Goal: Information Seeking & Learning: Compare options

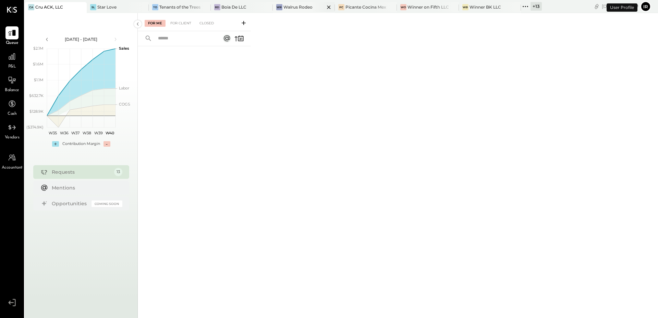
click at [287, 3] on div "WR Walrus Rodeo" at bounding box center [304, 7] width 62 height 11
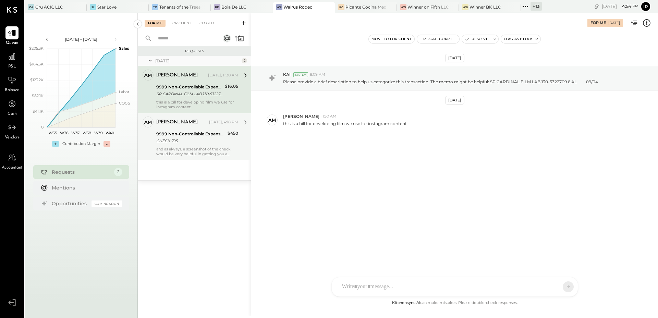
click at [194, 147] on div "and as always, a screenshot of the check would be very helpful in getting you a…" at bounding box center [197, 152] width 82 height 10
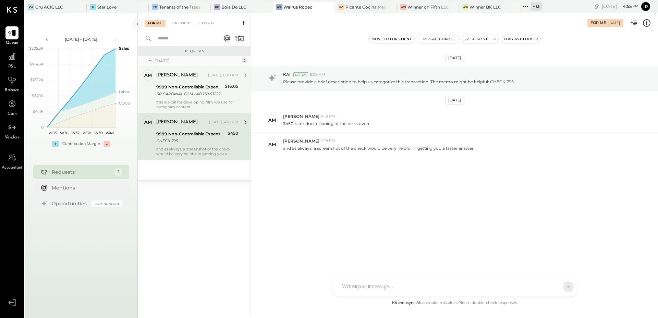
click at [200, 96] on div "SP CARDINAL FILM LAB 130-5322709 6 AL 09/04" at bounding box center [189, 93] width 66 height 7
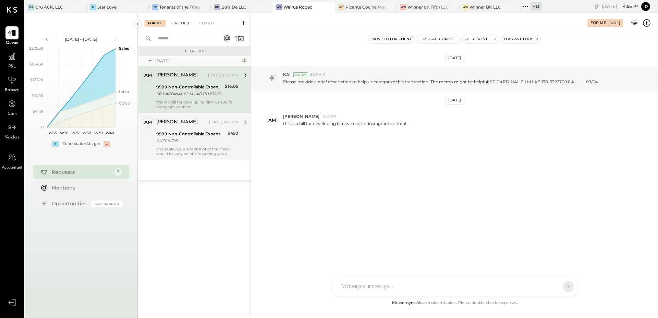
click at [186, 25] on div "For Client" at bounding box center [181, 23] width 28 height 7
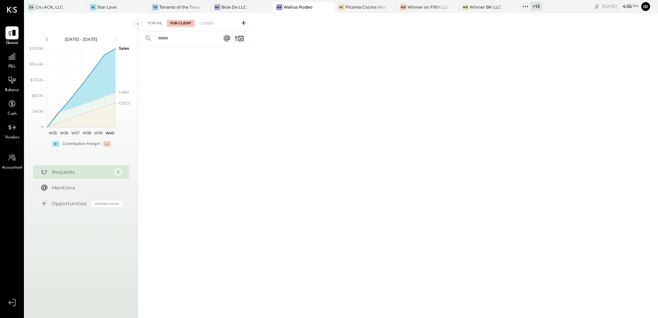
click at [160, 21] on div "For Me" at bounding box center [155, 23] width 21 height 7
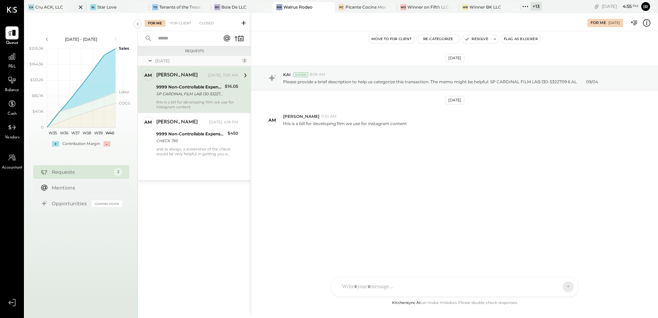
click at [51, 10] on div "CA Cru ACK, LLC" at bounding box center [51, 7] width 52 height 6
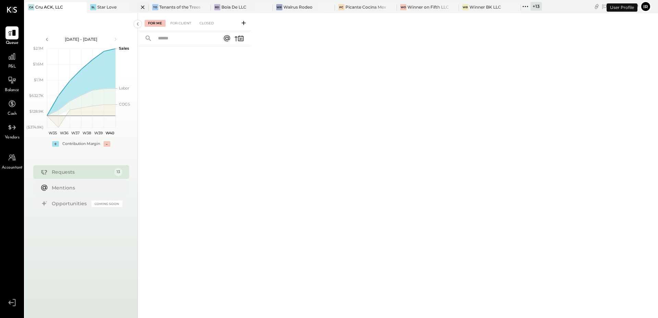
click at [110, 6] on div "Star Love" at bounding box center [106, 7] width 19 height 6
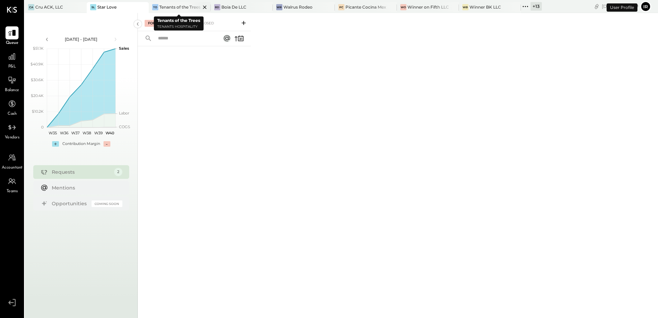
click at [169, 7] on div "Tenants of the Trees" at bounding box center [179, 7] width 41 height 6
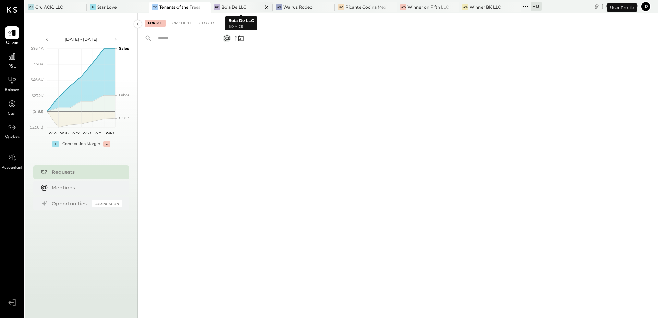
click at [221, 6] on div "Boia De LLC" at bounding box center [233, 7] width 25 height 6
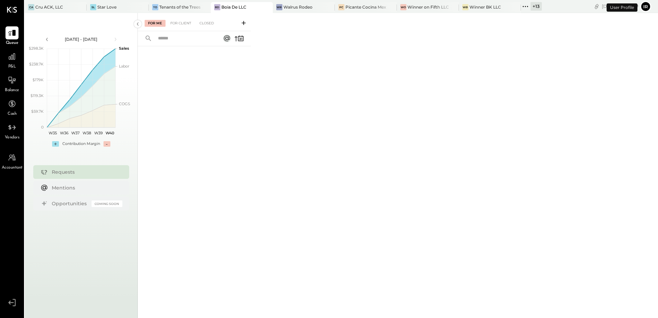
click at [175, 19] on div "For Me For Client Closed" at bounding box center [194, 22] width 113 height 18
click at [176, 21] on div "For Client" at bounding box center [181, 23] width 28 height 7
click at [154, 23] on div "For Me" at bounding box center [155, 23] width 21 height 7
click at [302, 5] on div "Walrus Rodeo" at bounding box center [297, 7] width 29 height 6
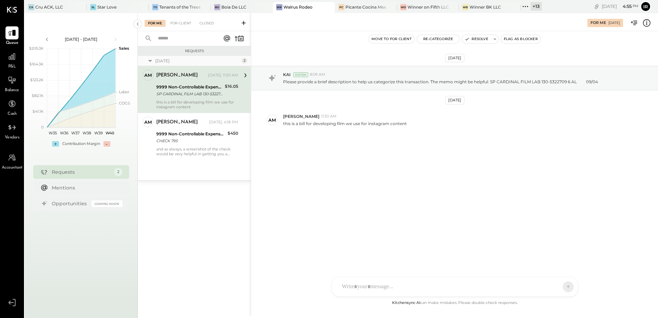
click at [194, 94] on div "SP CARDINAL FILM LAB 130-5322709 6 AL 09/04" at bounding box center [189, 93] width 66 height 7
click at [436, 39] on button "Re-Categorize" at bounding box center [438, 39] width 43 height 8
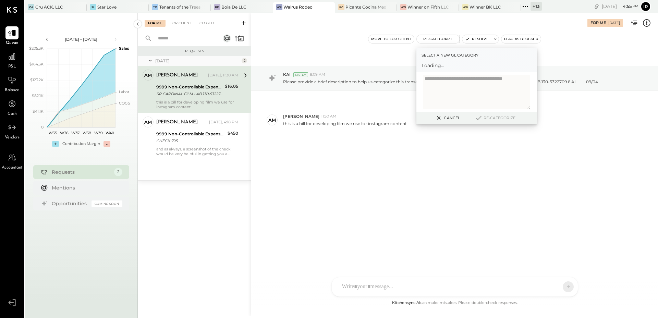
click at [443, 65] on span "Loading..." at bounding box center [477, 65] width 110 height 7
click at [455, 67] on div at bounding box center [470, 68] width 90 height 8
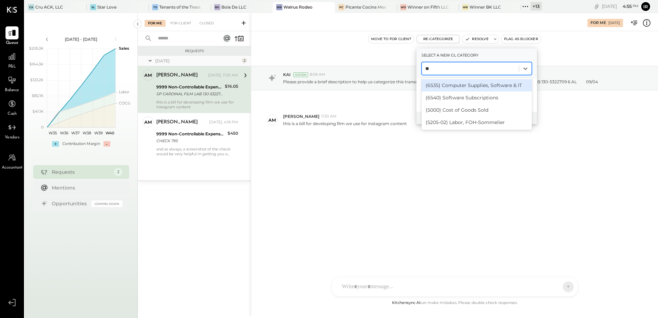
type input "*"
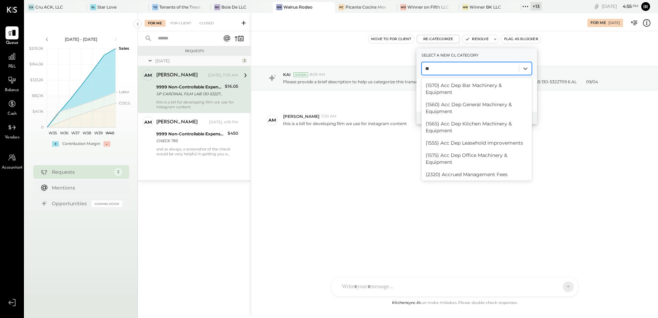
type input "*"
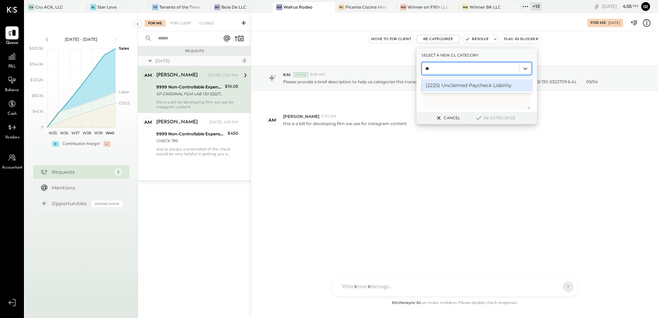
type input "*"
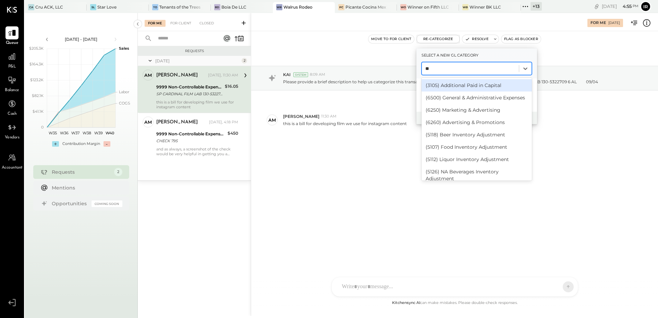
type input "*"
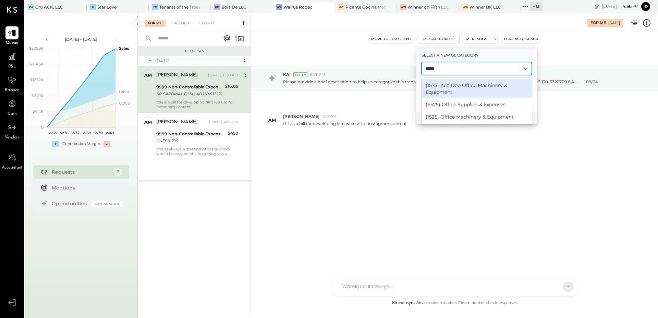
type input "******"
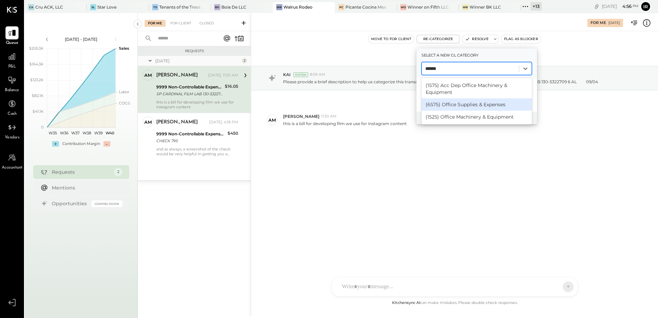
click at [457, 105] on div "(6575) Office Supplies & Expenses" at bounding box center [477, 104] width 110 height 12
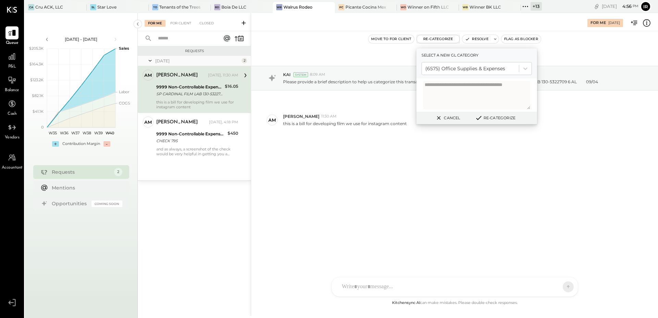
click at [498, 114] on button "Re-Categorize" at bounding box center [495, 118] width 45 height 8
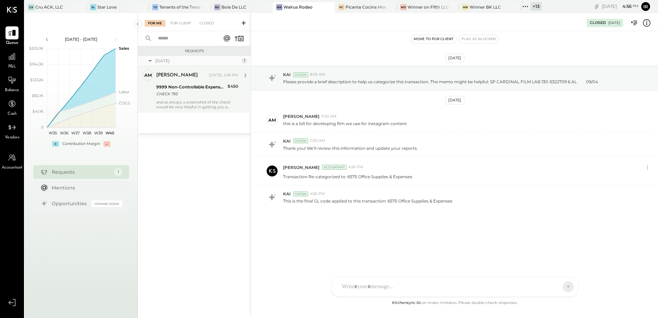
click at [186, 102] on div "and as always, a screenshot of the check would be very helpful in getting you a…" at bounding box center [197, 105] width 82 height 10
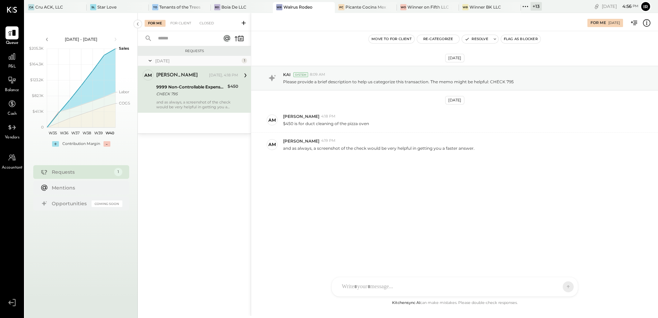
click at [363, 290] on div "CF [PERSON_NAME] ID [PERSON_NAME] Del [PERSON_NAME] AM [PERSON_NAME] AA [PERSON…" at bounding box center [454, 287] width 247 height 20
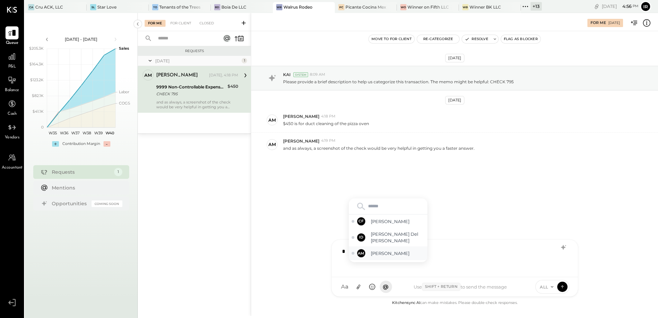
click at [379, 256] on span "[PERSON_NAME]" at bounding box center [398, 253] width 54 height 7
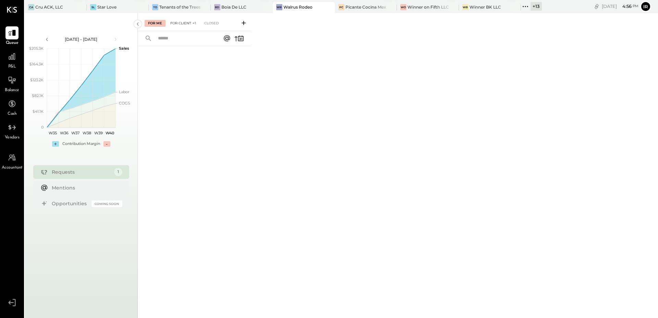
click at [190, 23] on div "For Client +1" at bounding box center [183, 23] width 33 height 7
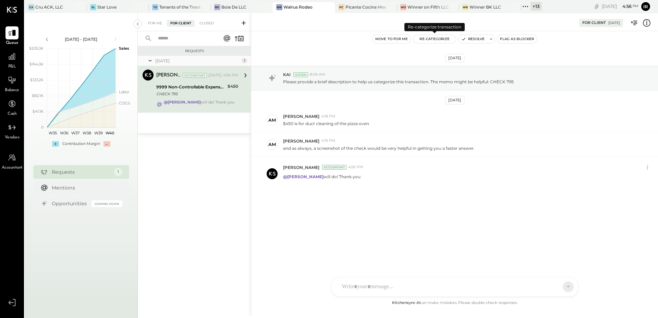
click at [441, 41] on button "Re-Categorize" at bounding box center [434, 39] width 43 height 8
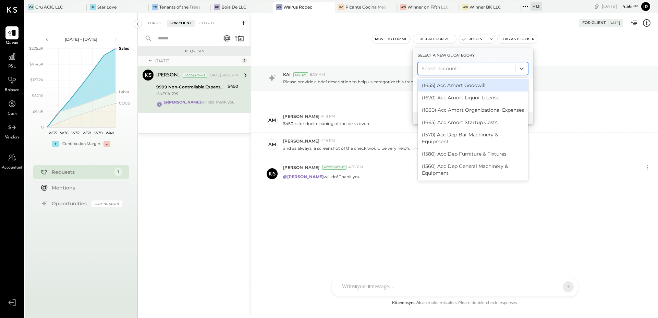
click at [444, 70] on div at bounding box center [467, 68] width 90 height 8
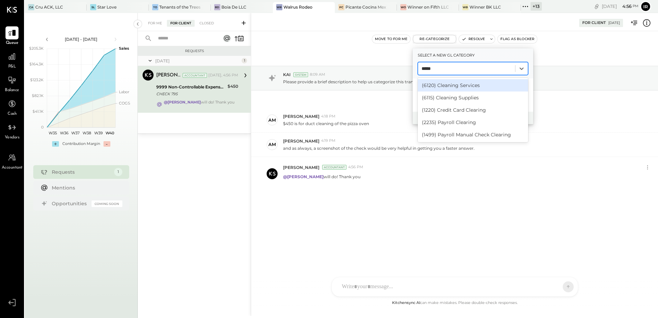
type input "******"
click at [472, 84] on div "(6120) Cleaning Services" at bounding box center [473, 85] width 110 height 12
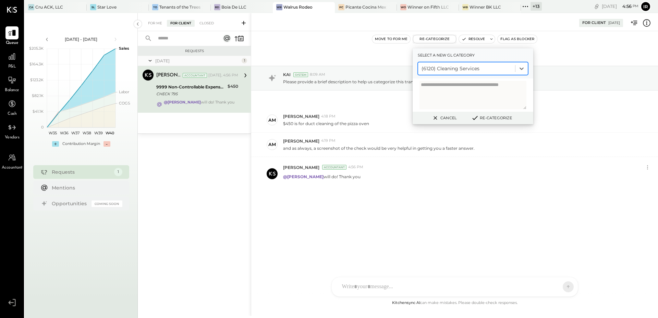
click at [493, 116] on button "Re-Categorize" at bounding box center [491, 118] width 45 height 8
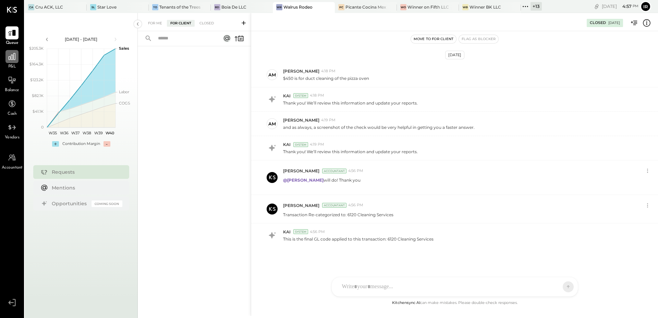
click at [11, 59] on icon at bounding box center [12, 56] width 7 height 7
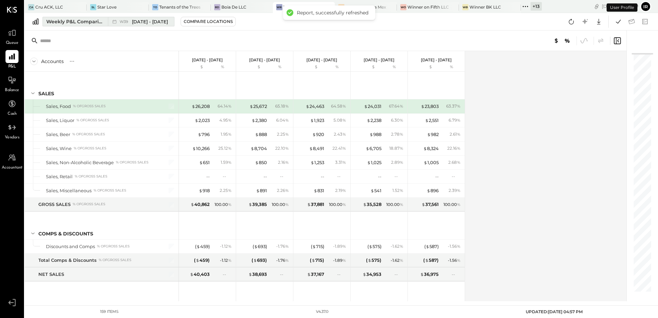
click at [76, 21] on div "Weekly P&L Comparison" at bounding box center [75, 21] width 58 height 7
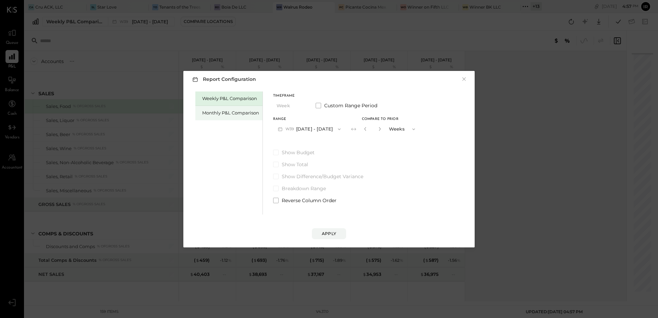
click at [213, 110] on div "Monthly P&L Comparison" at bounding box center [230, 113] width 57 height 7
click at [308, 127] on button "M10 [DATE] - [DATE]" at bounding box center [308, 129] width 71 height 13
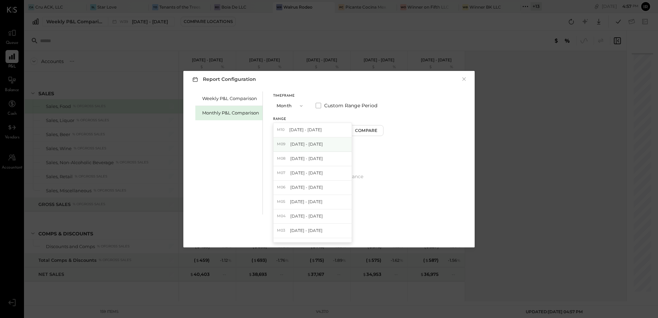
click at [311, 143] on span "[DATE] - [DATE]" at bounding box center [306, 144] width 33 height 6
click at [375, 133] on div "Compare" at bounding box center [367, 131] width 22 height 6
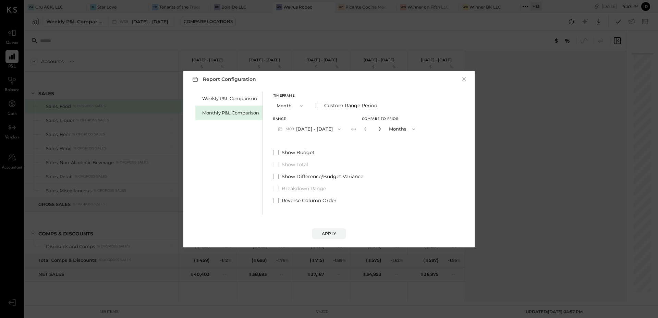
click at [378, 128] on icon "button" at bounding box center [380, 129] width 4 height 4
type input "*"
click at [330, 233] on div "Apply" at bounding box center [329, 234] width 14 height 6
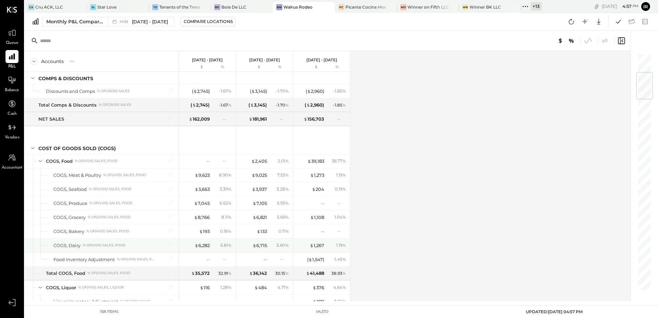
scroll to position [160, 0]
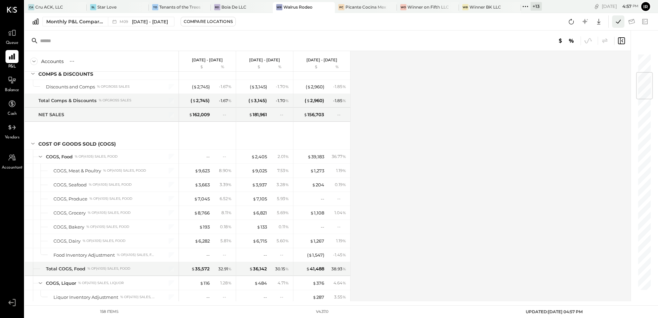
click at [617, 22] on icon at bounding box center [618, 22] width 5 height 4
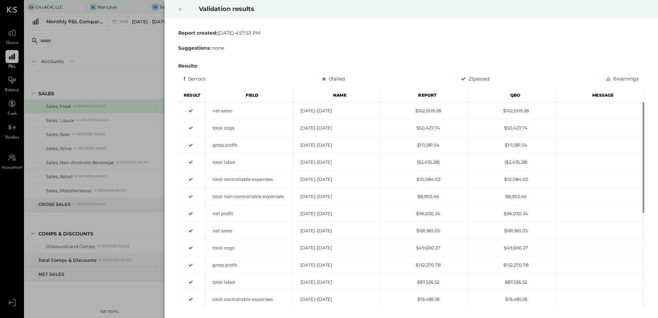
click at [181, 8] on icon at bounding box center [180, 9] width 4 height 8
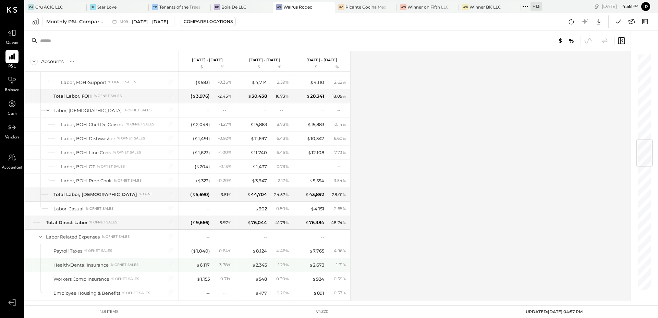
scroll to position [730, 0]
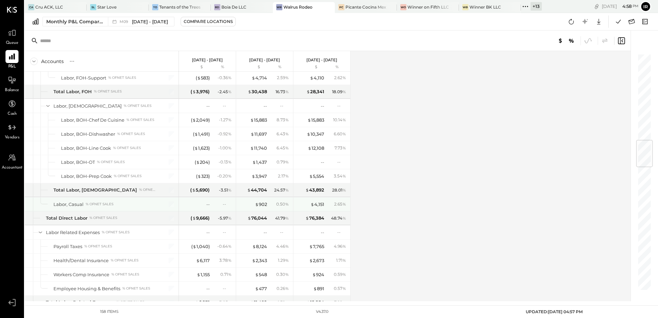
click at [263, 199] on div "$ 902 0.50 %" at bounding box center [265, 204] width 51 height 14
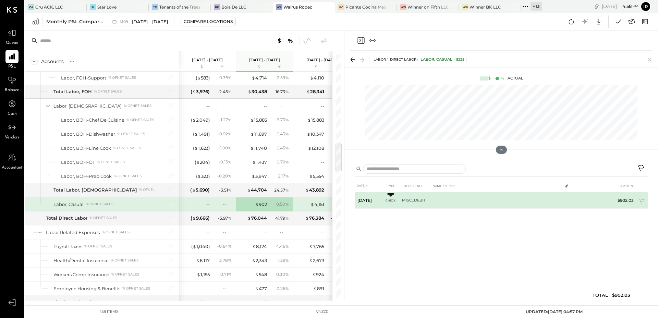
click at [390, 199] on span "Check" at bounding box center [391, 200] width 10 height 5
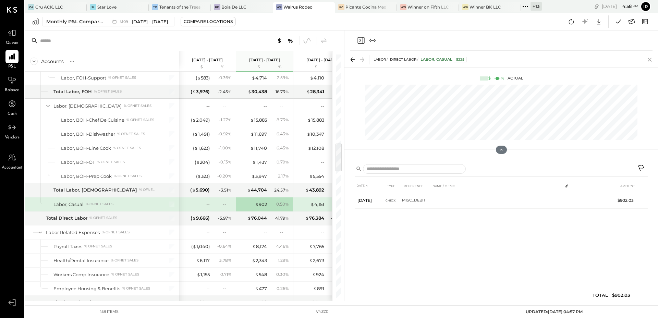
click at [650, 57] on icon at bounding box center [650, 60] width 10 height 10
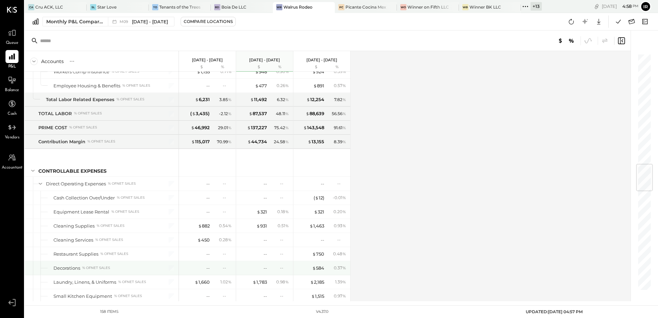
scroll to position [937, 0]
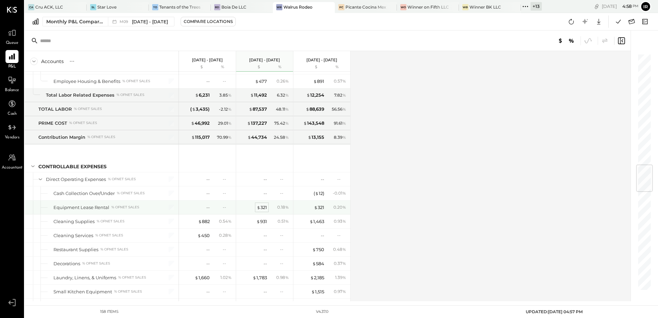
click at [263, 207] on div "$ 321" at bounding box center [262, 207] width 10 height 7
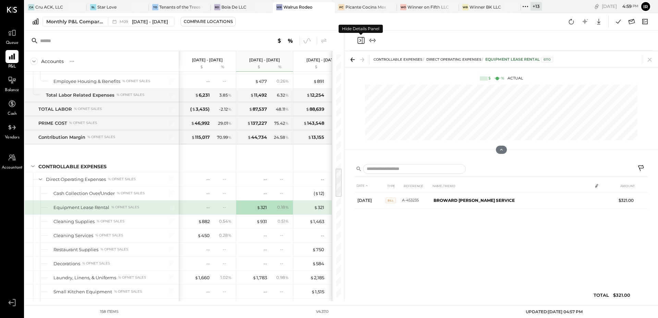
click at [361, 38] on icon "Close panel" at bounding box center [361, 40] width 8 height 8
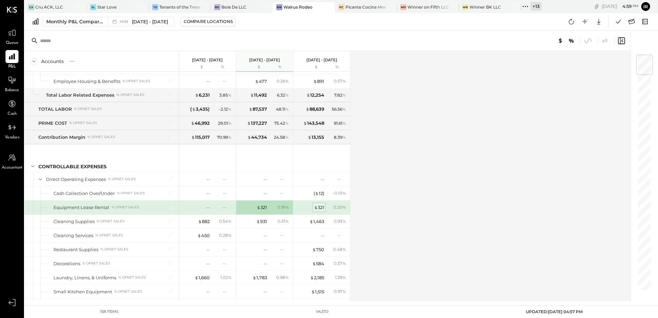
click at [321, 207] on div "$ 321" at bounding box center [319, 207] width 10 height 7
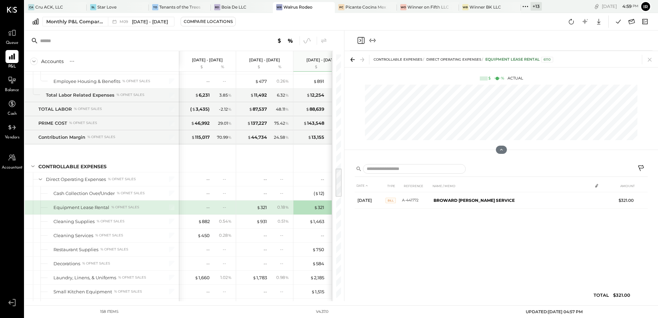
click at [361, 40] on icon "Close panel" at bounding box center [361, 40] width 2 height 3
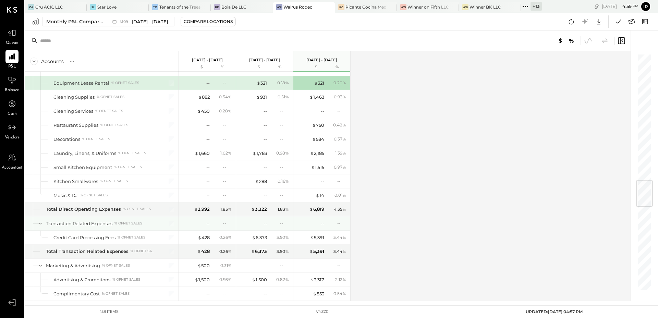
scroll to position [1075, 0]
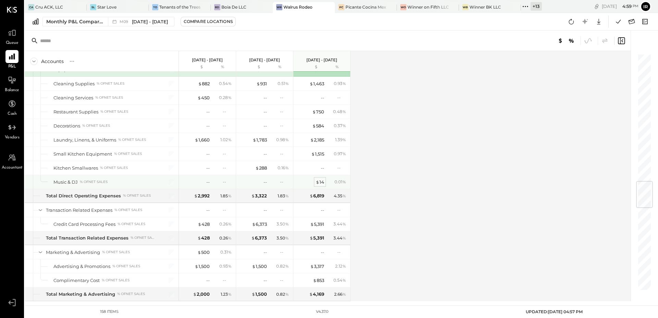
click at [322, 181] on div "$ 14" at bounding box center [320, 182] width 9 height 7
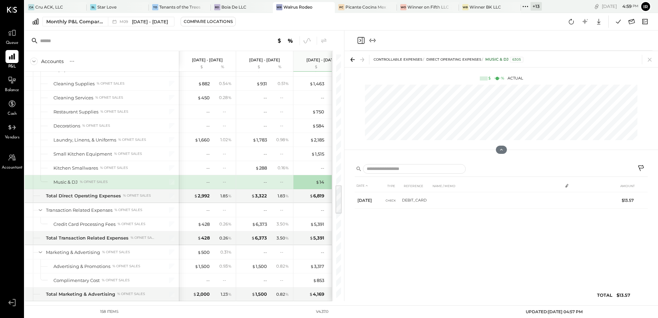
click at [360, 43] on icon "Close panel" at bounding box center [361, 40] width 8 height 8
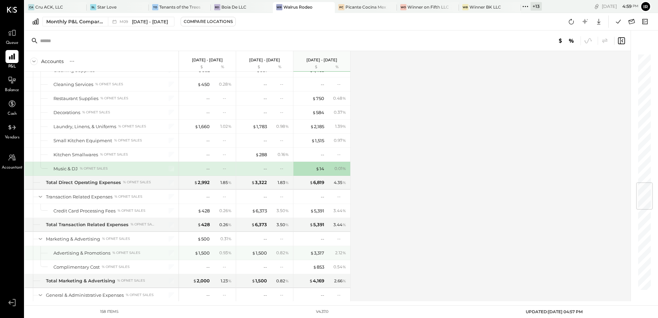
scroll to position [1093, 0]
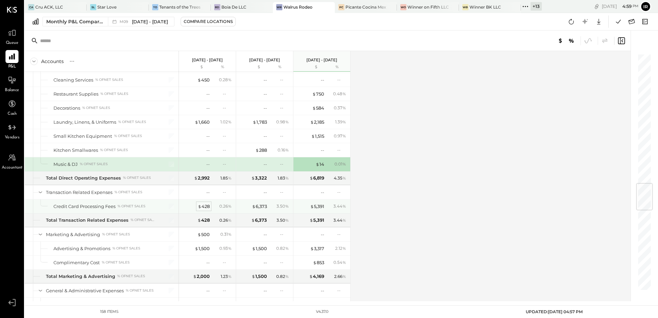
click at [206, 208] on div "$ 428" at bounding box center [204, 206] width 12 height 7
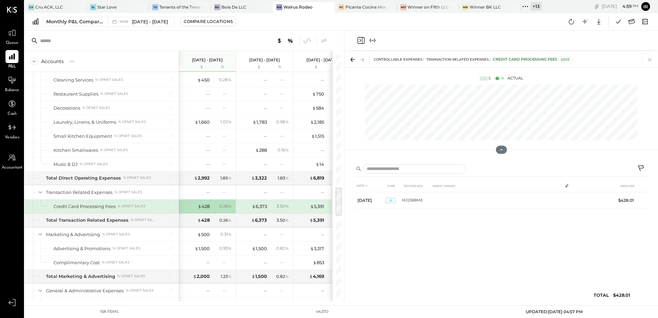
click at [358, 41] on icon "Close panel" at bounding box center [361, 40] width 7 height 7
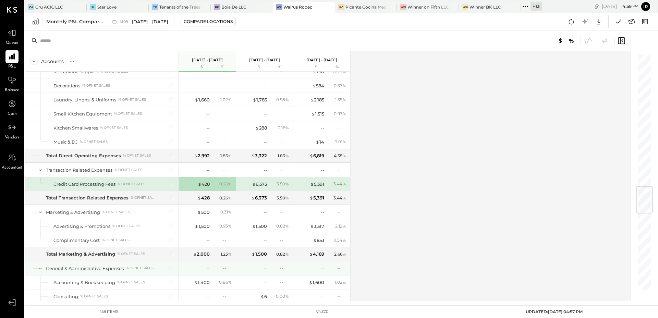
scroll to position [1124, 0]
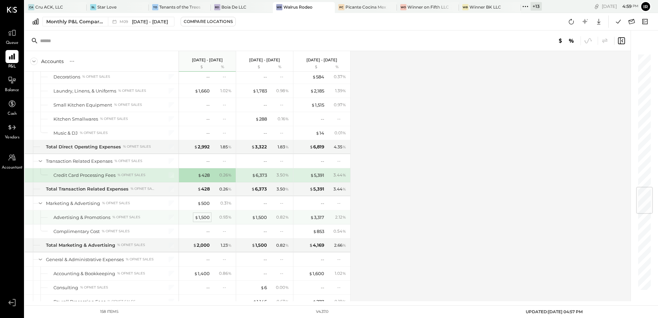
click at [207, 218] on div "$ 1,500" at bounding box center [202, 217] width 15 height 7
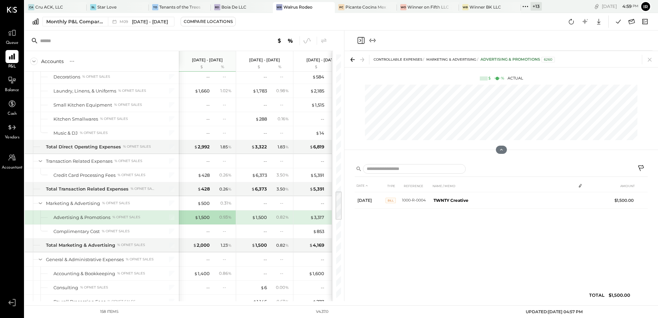
click at [359, 38] on icon "Close panel" at bounding box center [361, 40] width 8 height 8
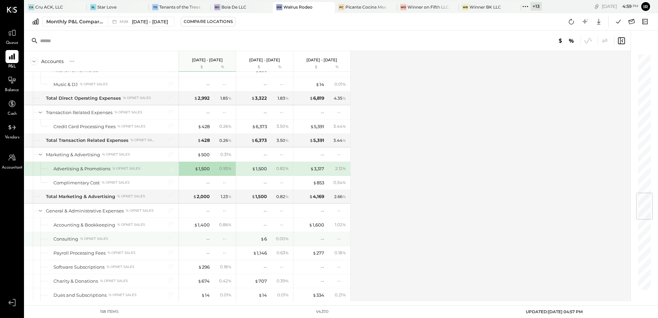
scroll to position [1182, 0]
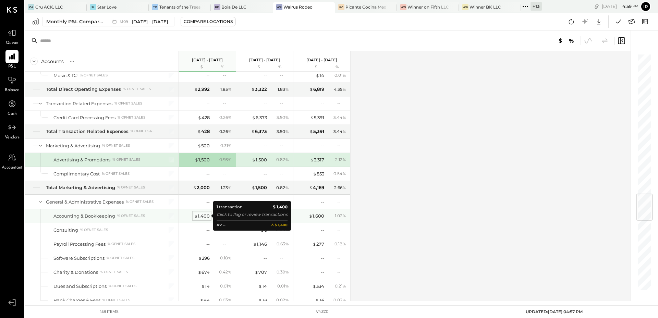
click at [205, 217] on div "$ 1,400" at bounding box center [202, 216] width 16 height 7
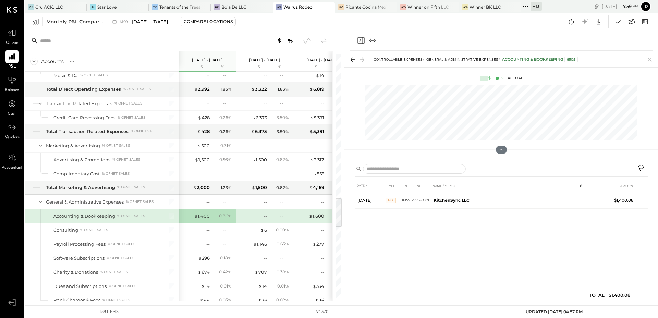
click at [361, 37] on icon "Close panel" at bounding box center [361, 40] width 7 height 7
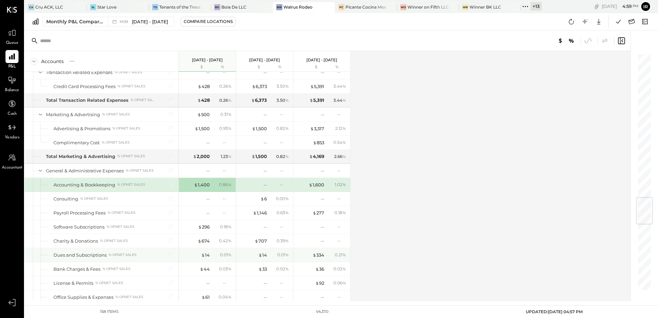
scroll to position [1218, 0]
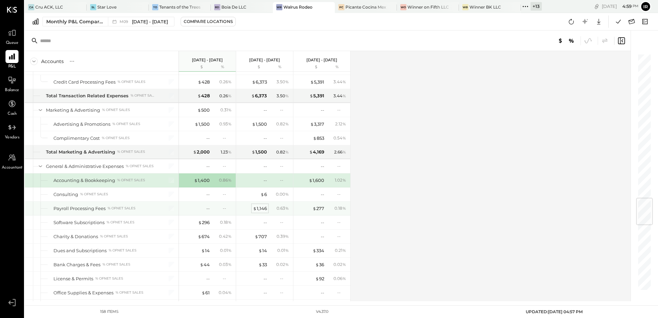
click at [263, 208] on div "$ 1,146" at bounding box center [260, 208] width 14 height 7
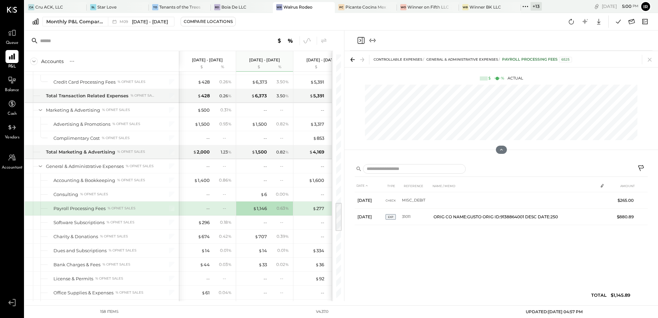
click at [360, 39] on icon "Close panel" at bounding box center [361, 40] width 8 height 8
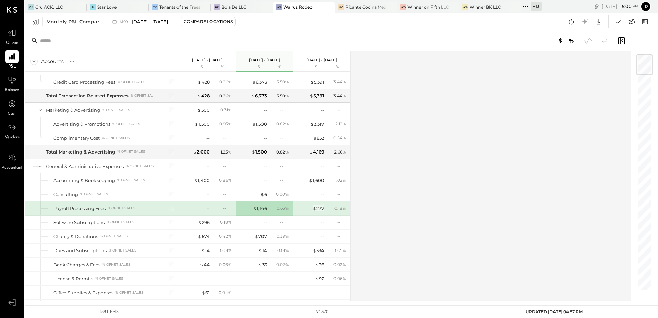
click at [318, 208] on div "$ 277" at bounding box center [319, 208] width 12 height 7
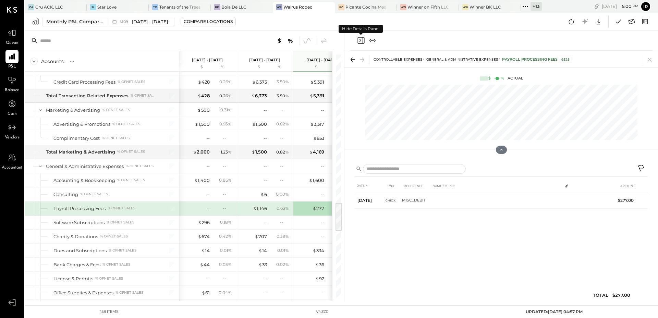
click at [360, 40] on icon "Close panel" at bounding box center [361, 40] width 8 height 8
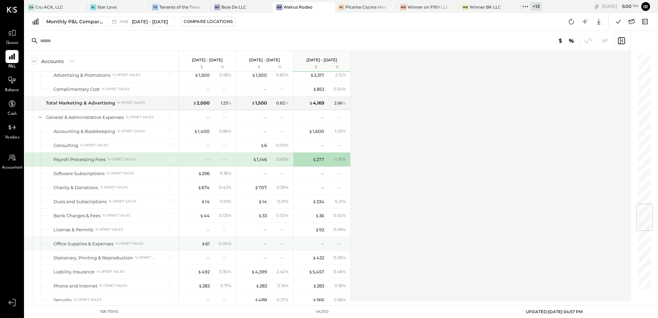
scroll to position [1271, 0]
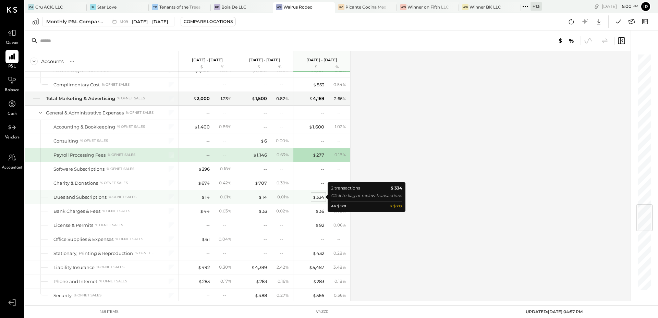
click at [321, 198] on div "$ 334" at bounding box center [319, 197] width 12 height 7
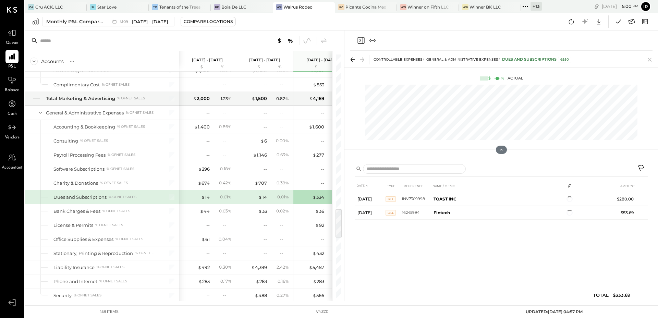
click at [359, 37] on icon "Close panel" at bounding box center [361, 40] width 8 height 8
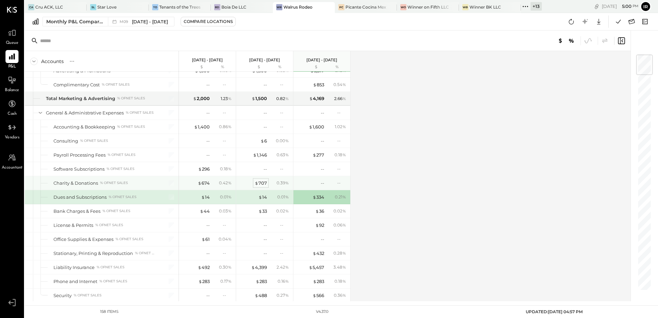
click at [263, 181] on div "$ 707" at bounding box center [261, 183] width 12 height 7
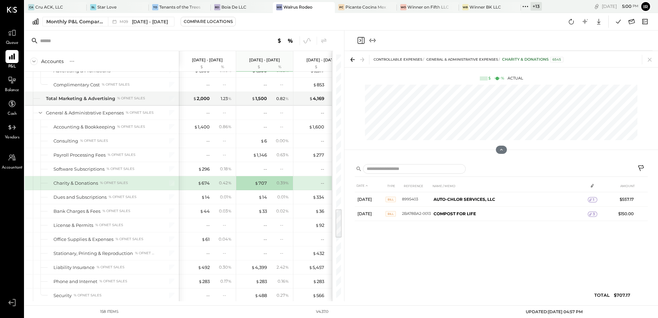
click at [361, 42] on icon "Close panel" at bounding box center [361, 40] width 8 height 8
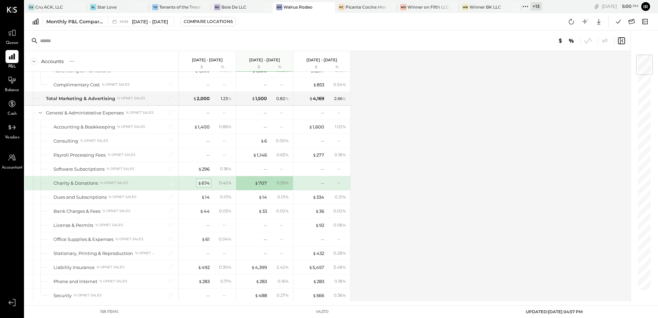
click at [207, 181] on div "$ 674" at bounding box center [204, 183] width 12 height 7
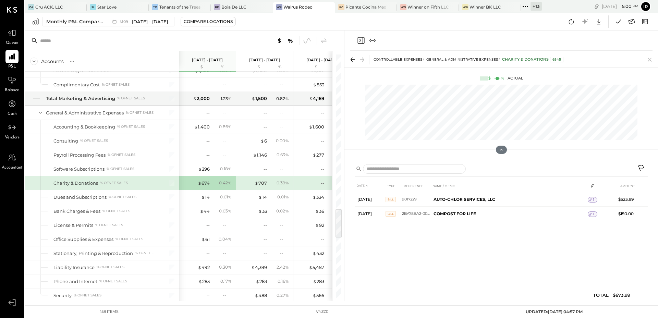
click at [362, 45] on div at bounding box center [501, 41] width 303 height 20
click at [362, 43] on icon "Close panel" at bounding box center [361, 40] width 7 height 7
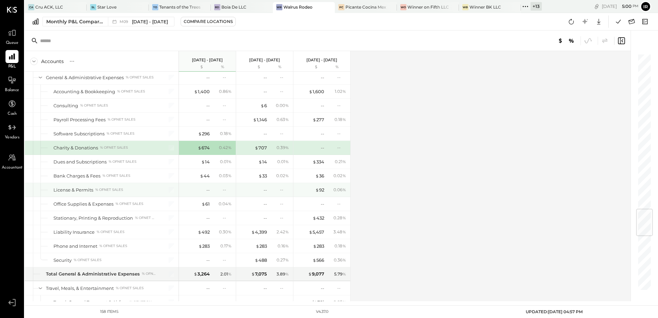
scroll to position [1311, 0]
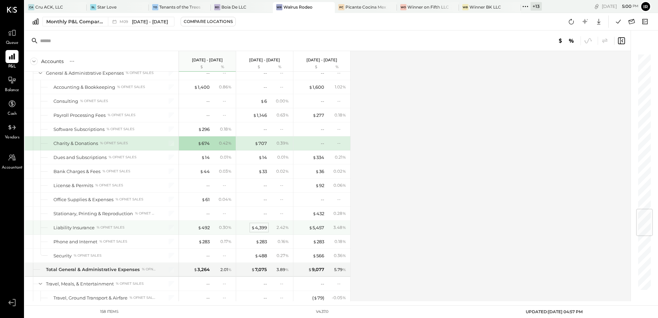
click at [266, 228] on div "$ 4,399" at bounding box center [259, 228] width 16 height 7
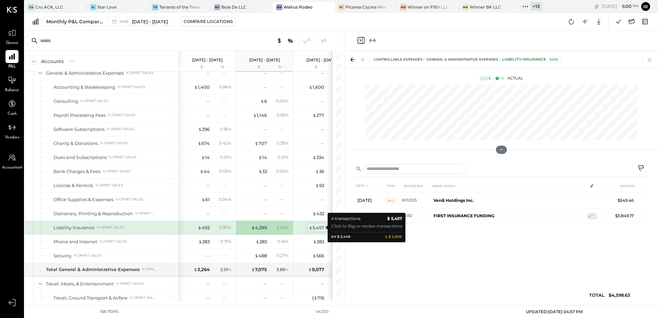
click at [321, 226] on div "$ 5,457" at bounding box center [316, 228] width 15 height 7
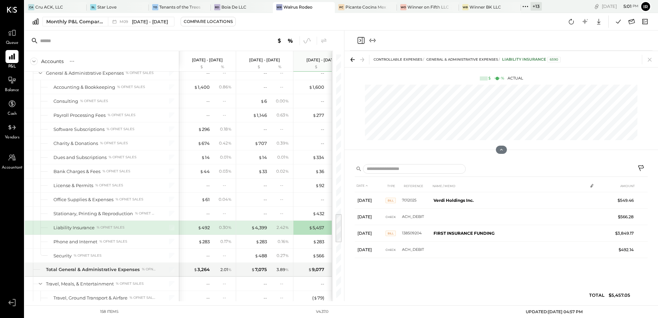
click at [363, 37] on icon "Close panel" at bounding box center [361, 40] width 7 height 7
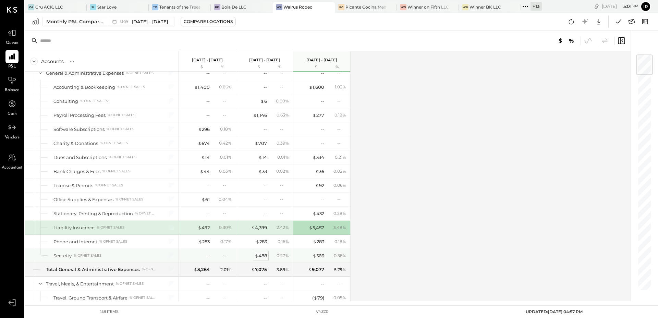
click at [262, 257] on div "$ 488" at bounding box center [261, 256] width 12 height 7
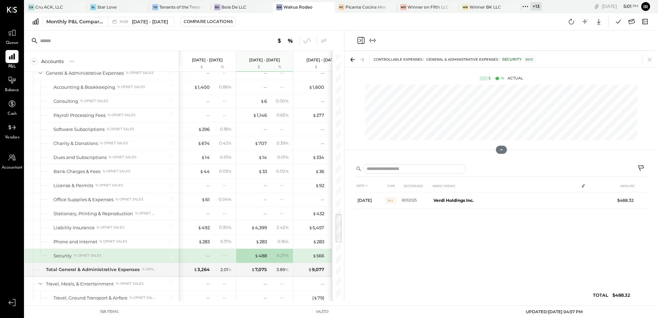
click at [362, 40] on icon "Close panel" at bounding box center [361, 40] width 7 height 7
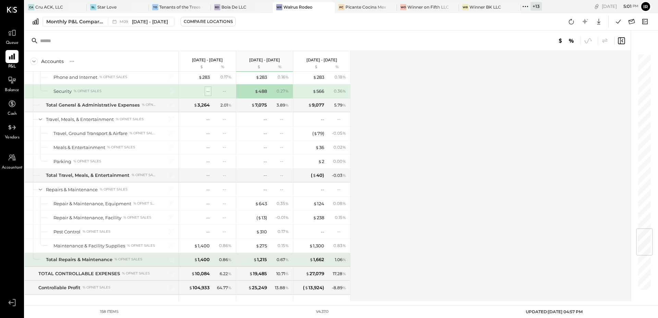
scroll to position [1480, 0]
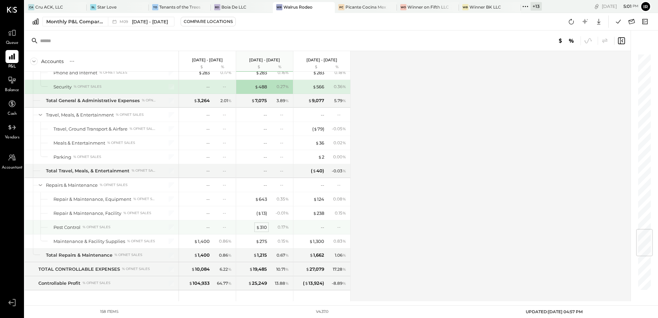
click at [263, 225] on div "$ 310" at bounding box center [261, 227] width 11 height 7
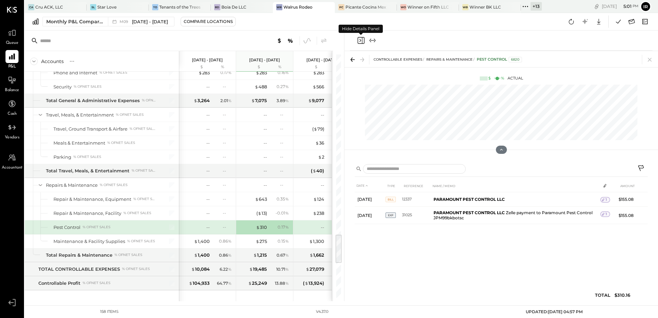
click at [359, 40] on icon "Close panel" at bounding box center [361, 40] width 8 height 8
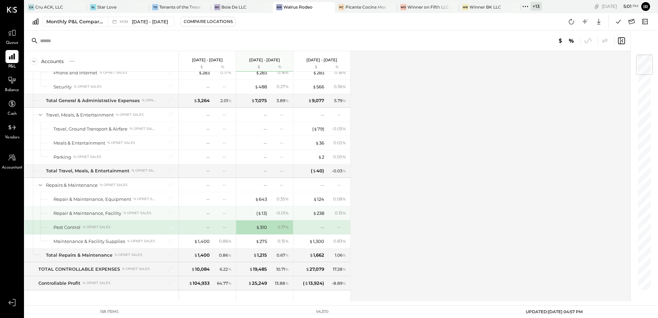
click at [269, 212] on div "- 0.01 %" at bounding box center [280, 213] width 22 height 6
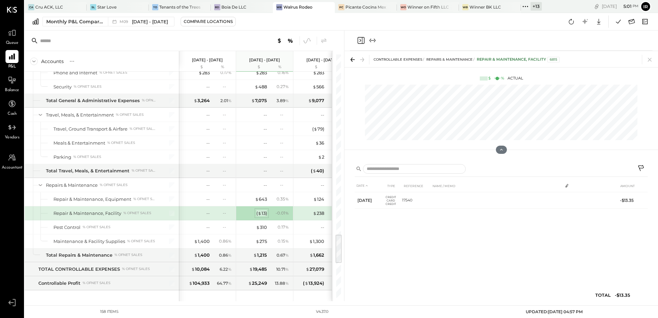
click at [265, 212] on div "( $ 13 )" at bounding box center [261, 213] width 11 height 7
click at [361, 37] on icon "Close panel" at bounding box center [361, 40] width 7 height 7
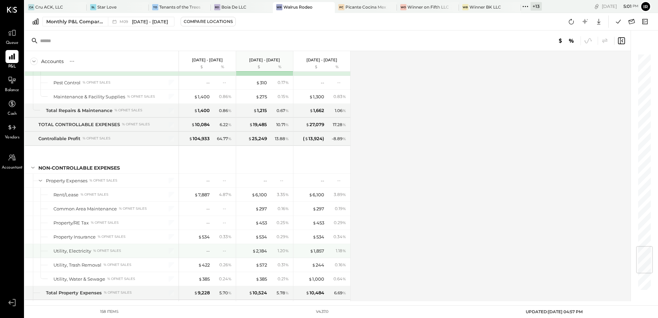
scroll to position [1629, 0]
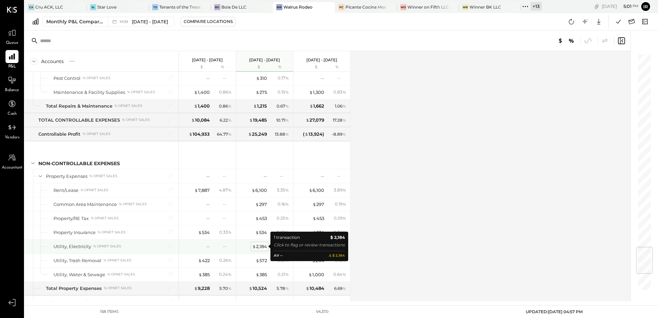
click at [264, 247] on div "$ 2,184" at bounding box center [259, 246] width 15 height 7
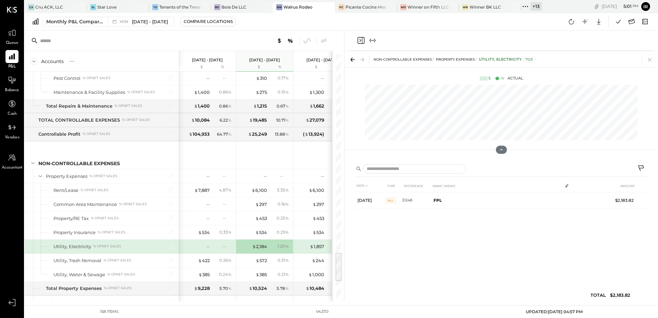
click at [360, 41] on icon "Close panel" at bounding box center [361, 40] width 2 height 3
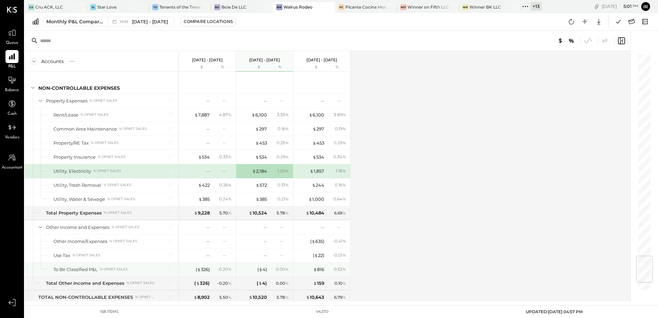
scroll to position [1713, 0]
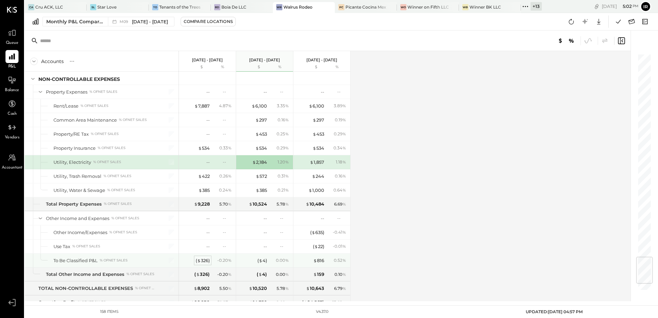
click at [206, 262] on div "( $ 326 )" at bounding box center [203, 260] width 14 height 7
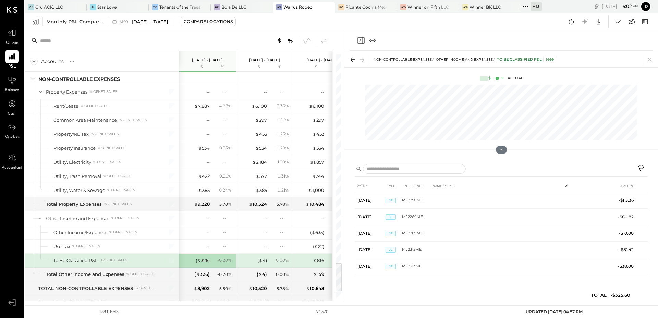
click at [360, 39] on icon "Close panel" at bounding box center [361, 40] width 8 height 8
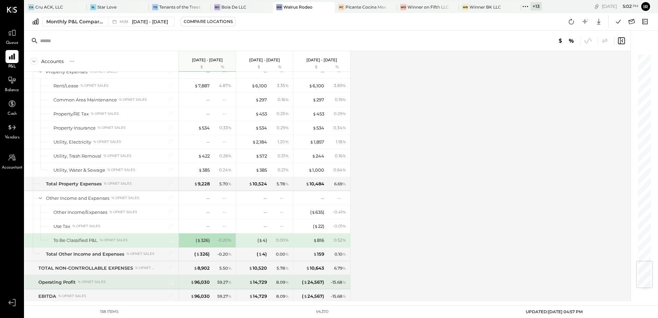
scroll to position [1767, 0]
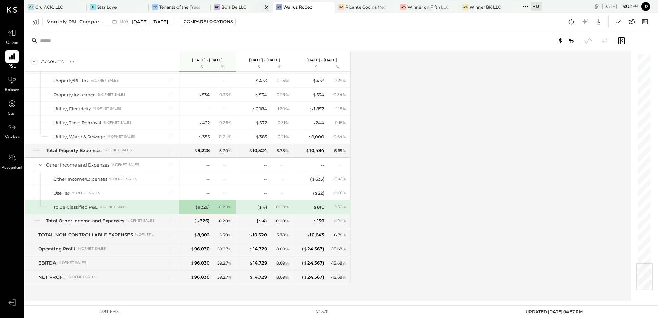
click at [234, 8] on div "Boia De LLC" at bounding box center [233, 7] width 25 height 6
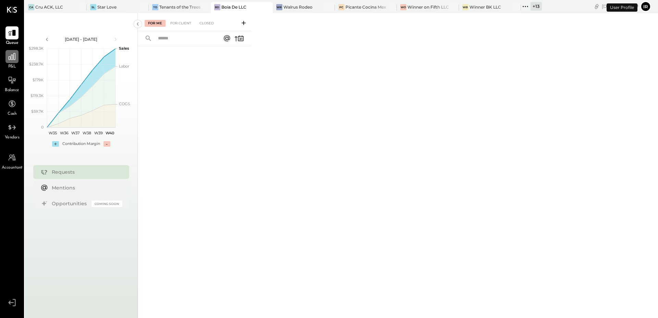
click at [14, 62] on div at bounding box center [11, 56] width 13 height 13
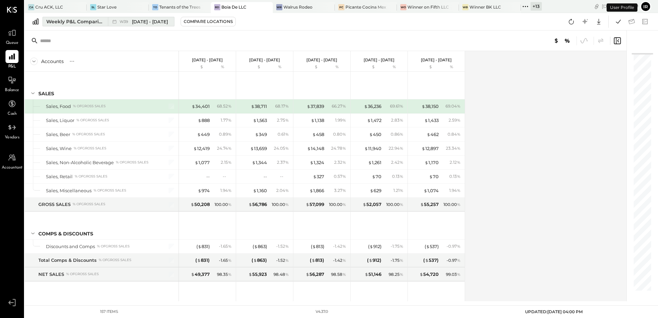
click at [110, 25] on div "W39 [DATE] - [DATE]" at bounding box center [139, 21] width 63 height 9
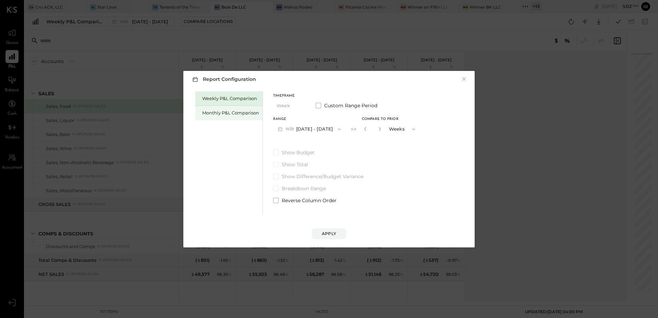
click at [223, 112] on div "Monthly P&L Comparison" at bounding box center [230, 113] width 57 height 7
click at [311, 127] on button "M10 [DATE] - [DATE]" at bounding box center [308, 129] width 71 height 13
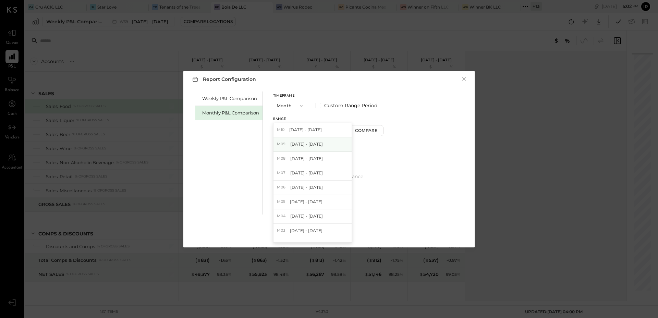
click at [314, 142] on span "[DATE] - [DATE]" at bounding box center [306, 144] width 33 height 6
click at [364, 134] on button "Compare" at bounding box center [367, 130] width 34 height 11
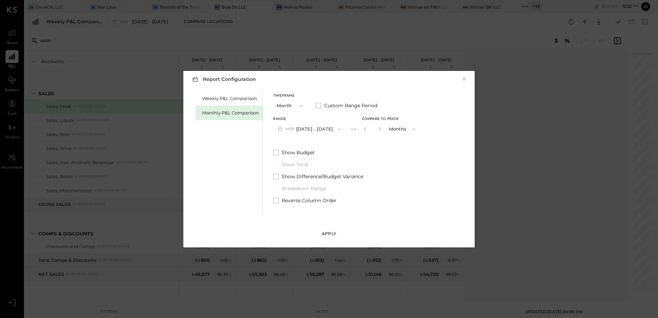
click at [329, 233] on div "Apply" at bounding box center [329, 234] width 14 height 6
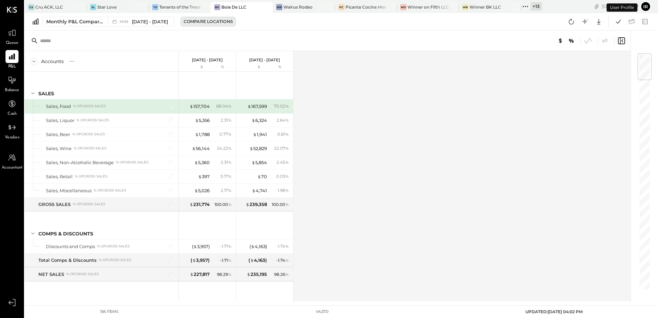
click at [186, 22] on div "Compare Locations" at bounding box center [208, 22] width 49 height 6
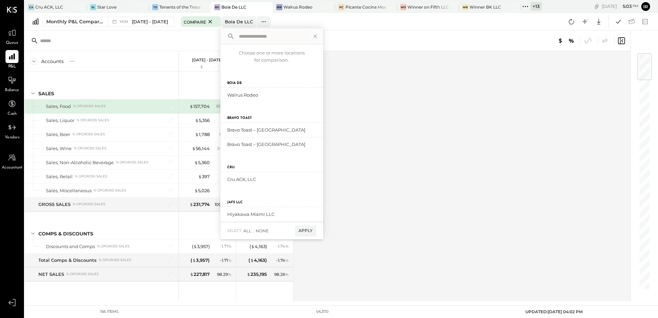
click at [113, 37] on input "text" at bounding box center [94, 41] width 108 height 12
click at [140, 66] on div "Accounts S % GL" at bounding box center [102, 61] width 154 height 21
click at [313, 38] on icon at bounding box center [315, 36] width 9 height 9
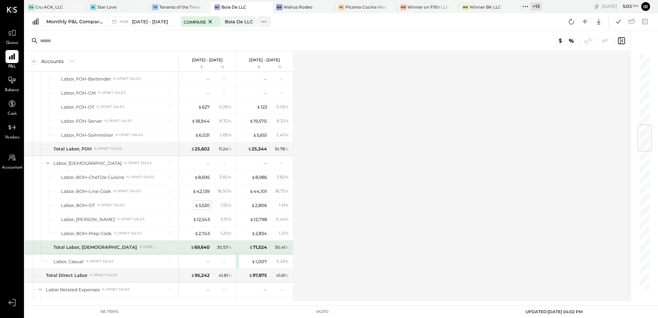
scroll to position [611, 0]
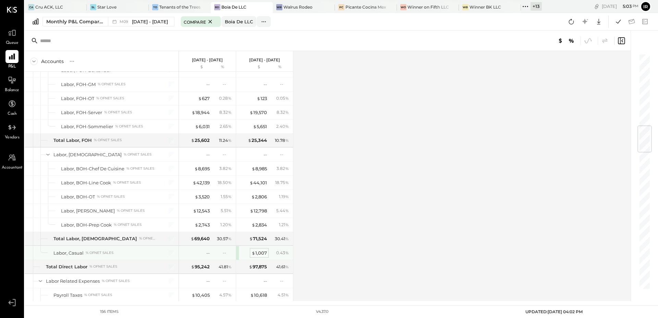
click at [261, 253] on div "$ 1,007" at bounding box center [259, 253] width 15 height 7
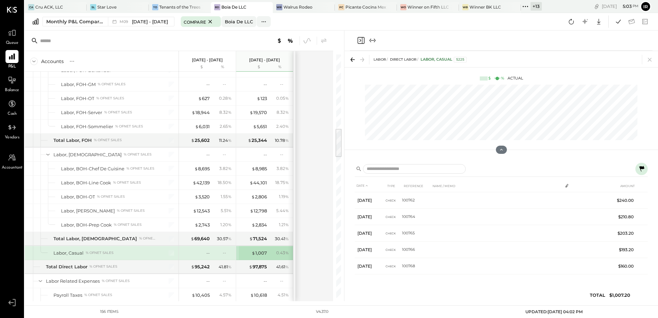
click at [362, 40] on icon "Close panel" at bounding box center [361, 40] width 7 height 7
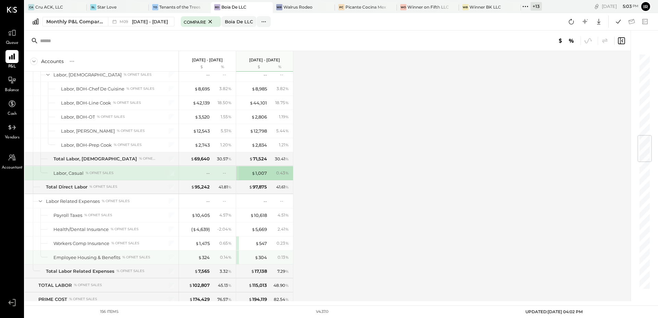
scroll to position [695, 0]
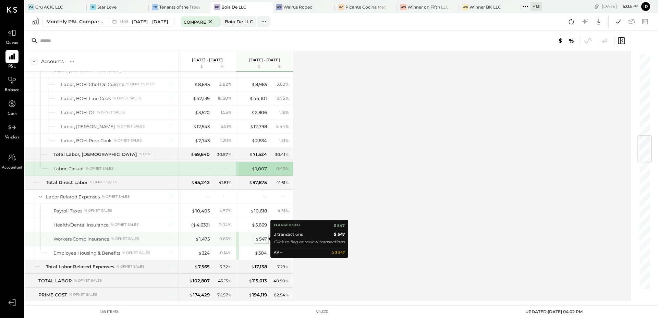
click at [259, 237] on div "$ 547" at bounding box center [261, 239] width 12 height 7
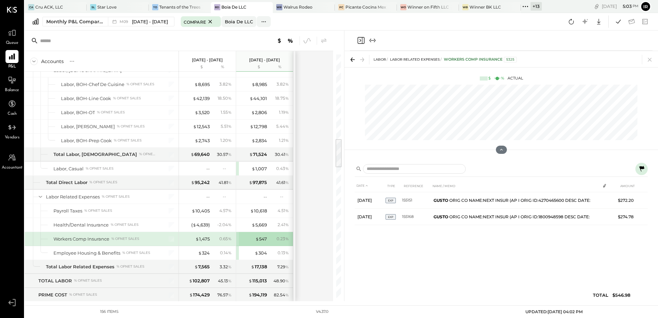
click at [360, 41] on icon "Close panel" at bounding box center [361, 40] width 8 height 8
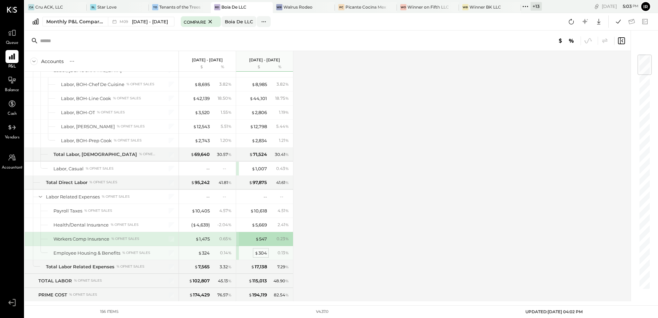
click at [261, 251] on div "$ 304" at bounding box center [261, 253] width 12 height 7
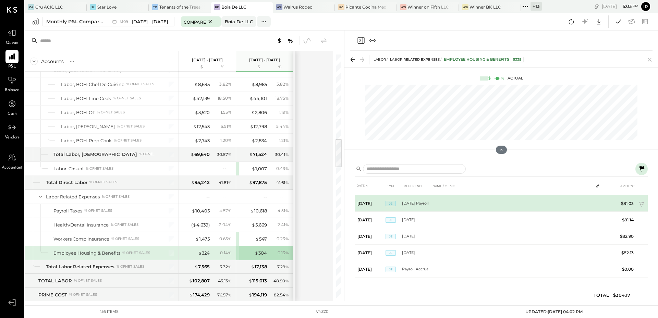
scroll to position [14, 0]
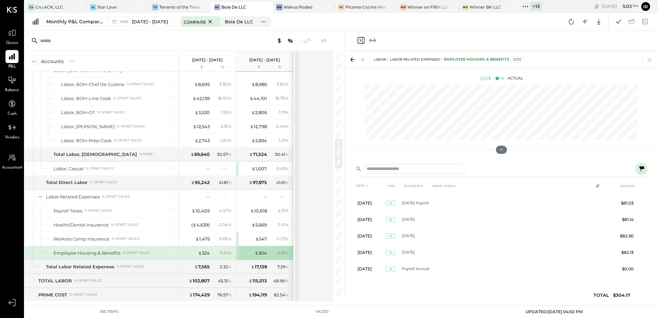
click at [361, 43] on icon "Close panel" at bounding box center [361, 40] width 8 height 8
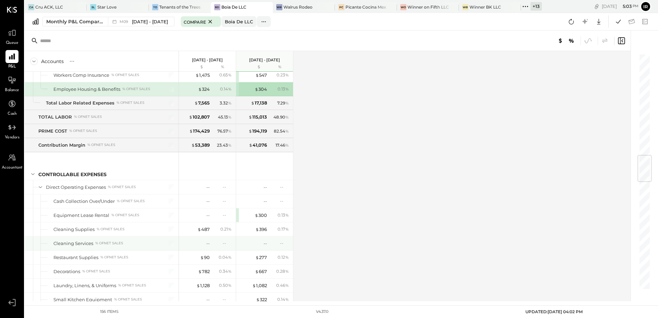
scroll to position [868, 0]
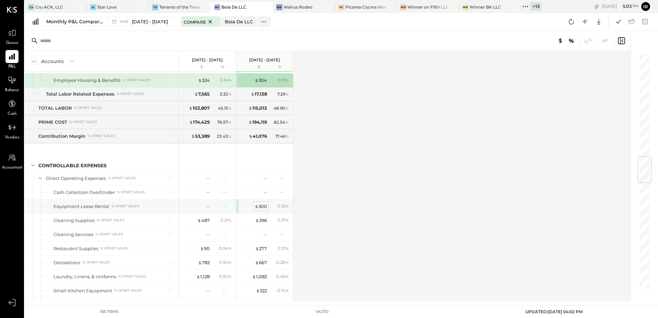
click at [263, 203] on div "$ 300" at bounding box center [261, 206] width 12 height 7
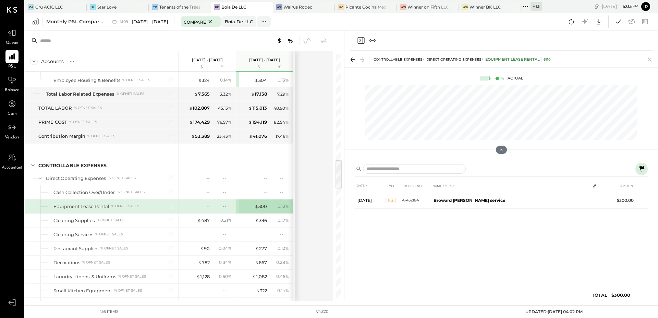
click at [360, 39] on icon "Close panel" at bounding box center [361, 40] width 2 height 3
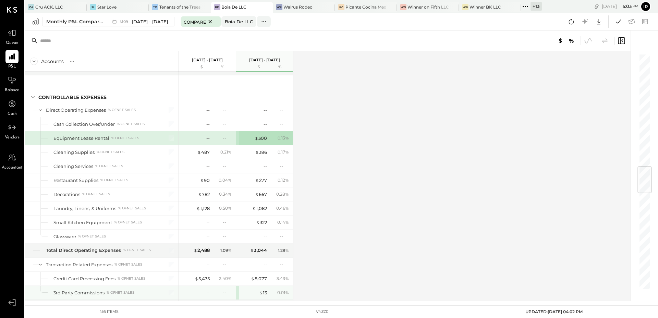
scroll to position [983, 0]
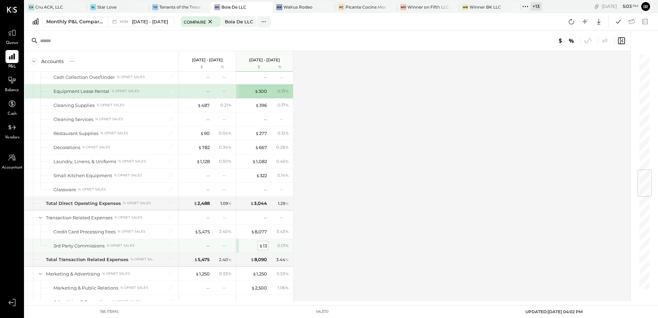
click at [266, 246] on div "$ 13" at bounding box center [263, 246] width 8 height 7
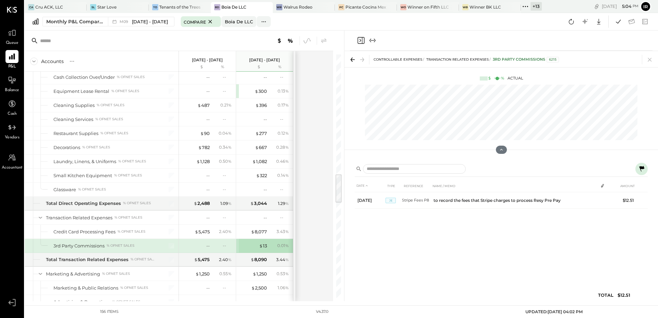
click at [362, 43] on icon "Close panel" at bounding box center [361, 40] width 8 height 8
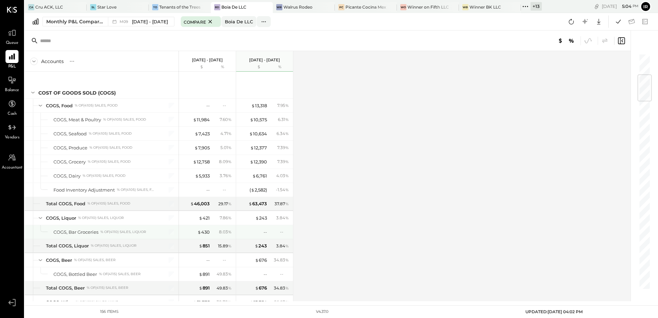
scroll to position [179, 0]
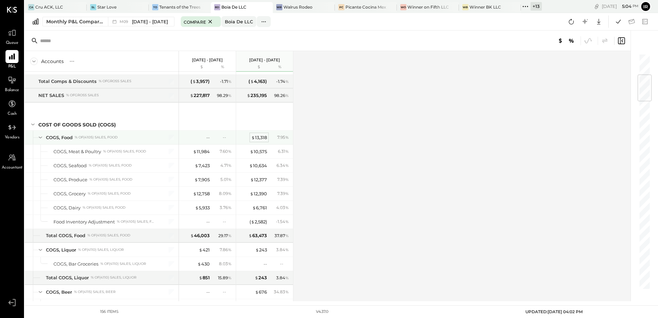
click at [263, 137] on div "$ 13,318" at bounding box center [259, 137] width 16 height 7
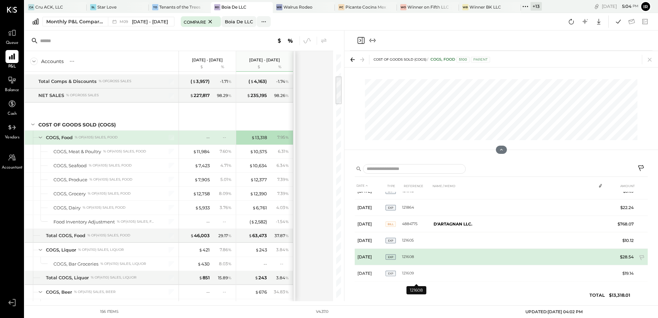
scroll to position [902, 0]
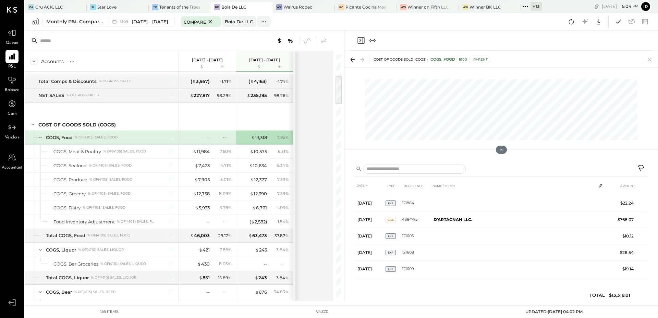
click at [360, 39] on icon "Close panel" at bounding box center [361, 40] width 2 height 3
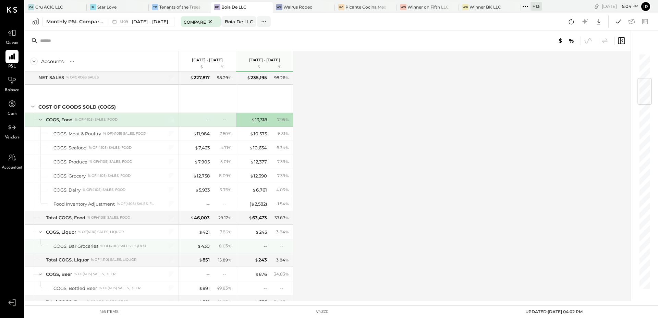
scroll to position [224, 0]
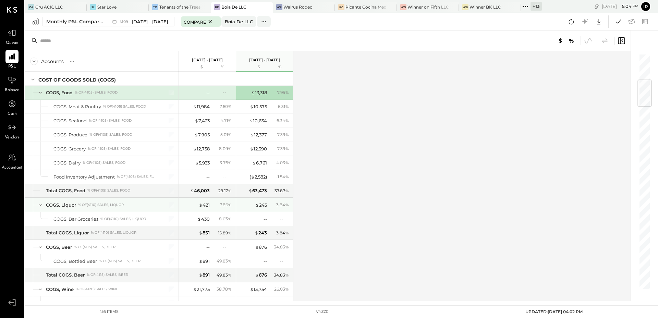
click at [40, 206] on icon at bounding box center [41, 205] width 8 height 8
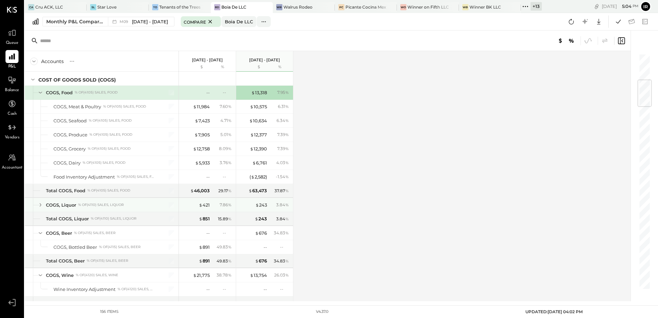
click at [40, 206] on icon at bounding box center [41, 205] width 8 height 8
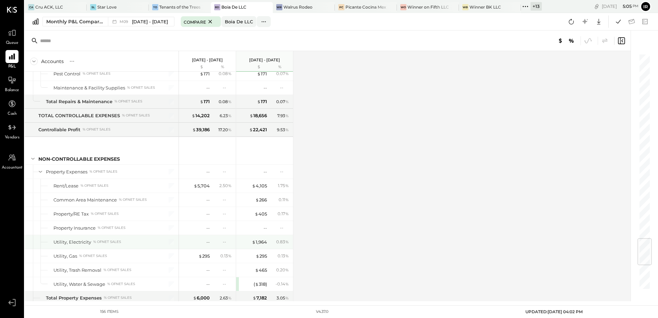
scroll to position [1614, 0]
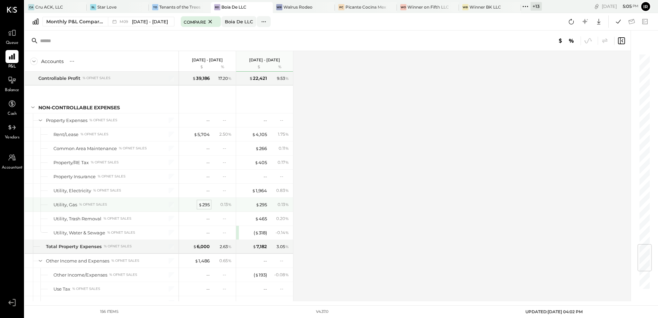
click at [200, 205] on span "$" at bounding box center [200, 204] width 4 height 5
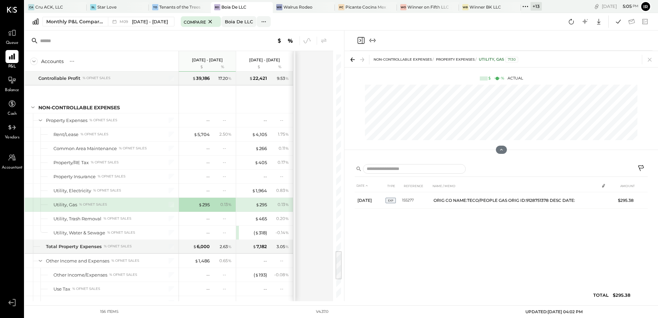
click at [361, 36] on icon "Close panel" at bounding box center [361, 40] width 8 height 8
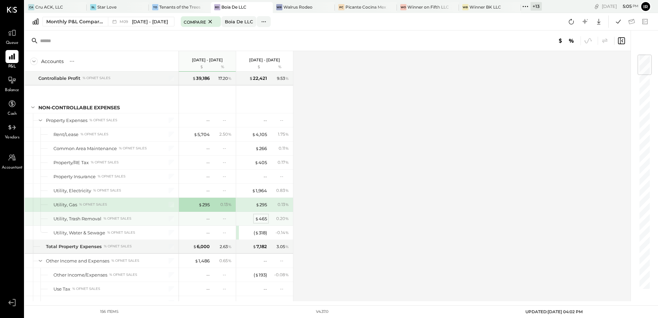
click at [263, 221] on div "$ 465" at bounding box center [261, 219] width 12 height 7
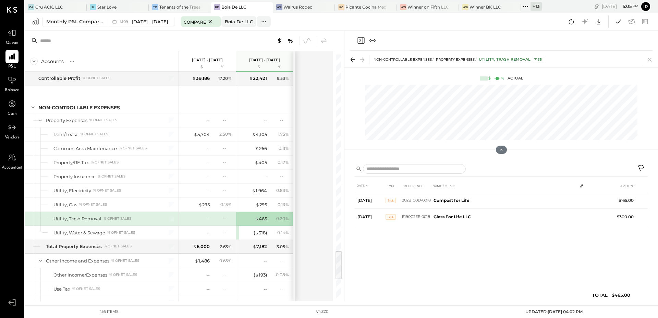
click at [362, 40] on icon "Close panel" at bounding box center [361, 40] width 7 height 7
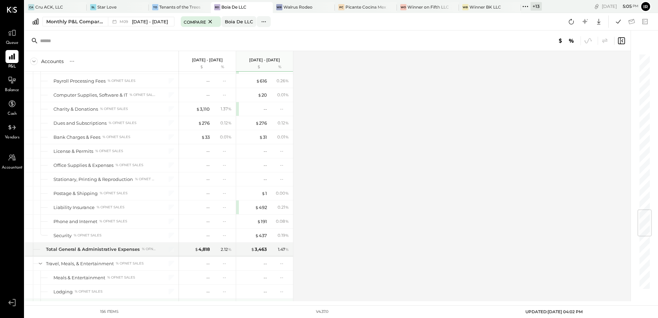
scroll to position [1239, 0]
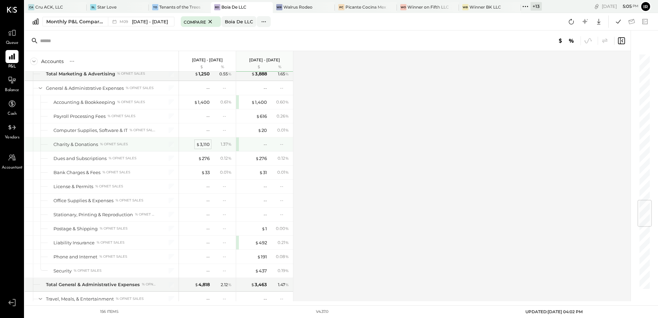
click at [206, 144] on div "$ 3,110" at bounding box center [203, 144] width 14 height 7
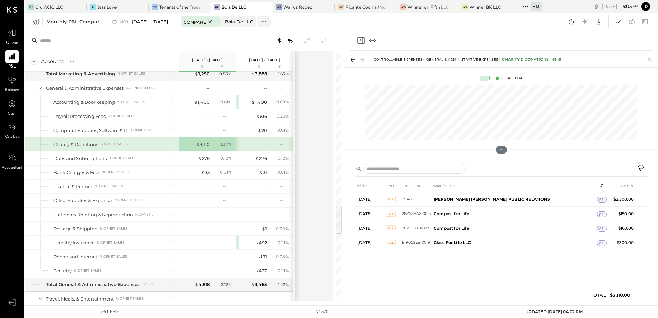
click at [359, 42] on icon "Close panel" at bounding box center [361, 40] width 8 height 8
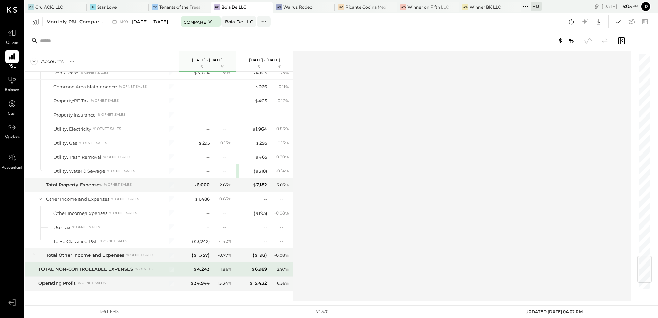
scroll to position [1711, 0]
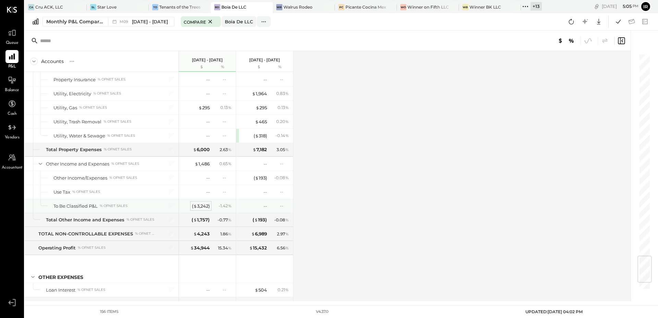
click at [201, 207] on div "( $ 3,242 )" at bounding box center [201, 206] width 18 height 7
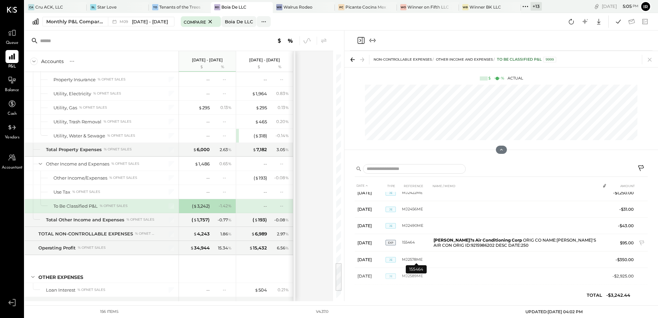
scroll to position [179, 0]
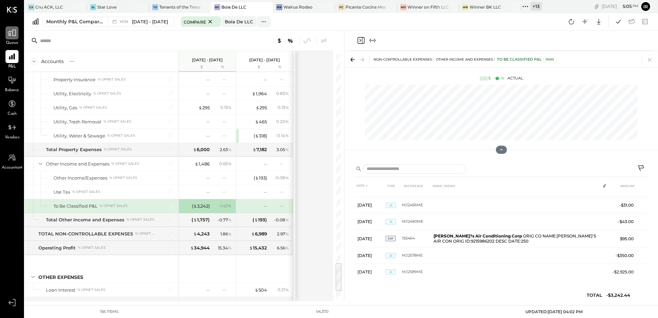
click at [13, 35] on icon at bounding box center [12, 33] width 8 height 7
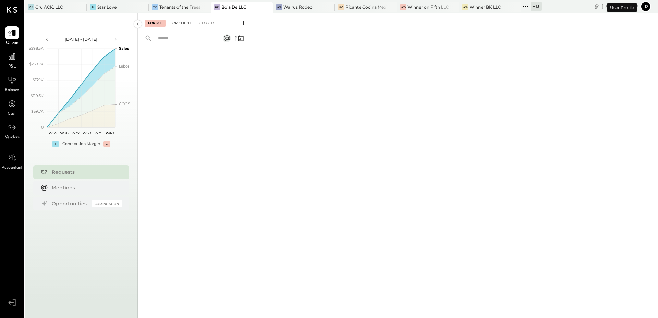
click at [180, 21] on div "For Client" at bounding box center [181, 23] width 28 height 7
click at [17, 59] on div at bounding box center [11, 56] width 13 height 13
